Goal: Information Seeking & Learning: Learn about a topic

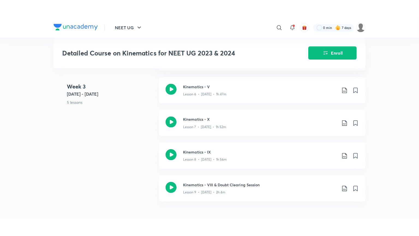
scroll to position [525, 0]
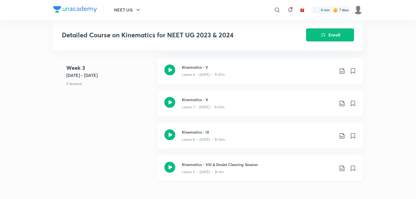
click at [231, 156] on div "Kinematics - VIII & Doubt Clearing Session Lesson 9 • [DATE] • 2h 4m" at bounding box center [260, 168] width 205 height 26
